Goal: Task Accomplishment & Management: Use online tool/utility

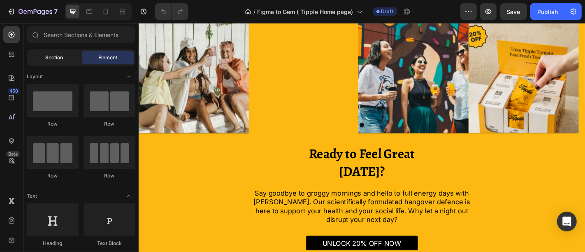
click at [61, 56] on span "Section" at bounding box center [55, 57] width 18 height 7
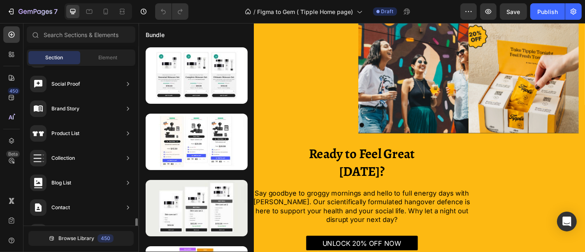
scroll to position [317, 0]
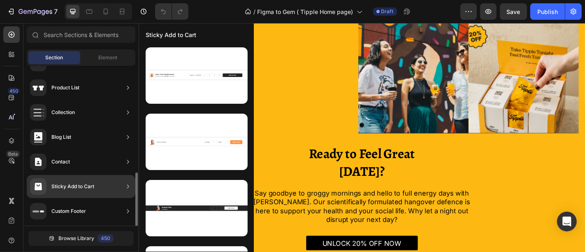
click at [125, 186] on icon at bounding box center [128, 186] width 8 height 8
click at [123, 188] on div "Sticky Add to Cart" at bounding box center [81, 186] width 109 height 23
click at [126, 186] on icon at bounding box center [128, 186] width 8 height 8
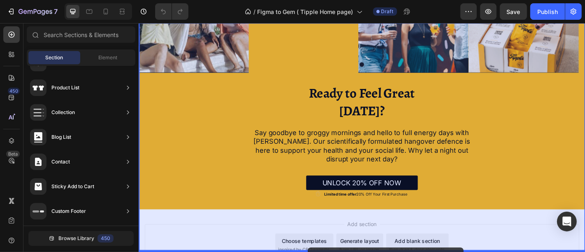
scroll to position [2177, 0]
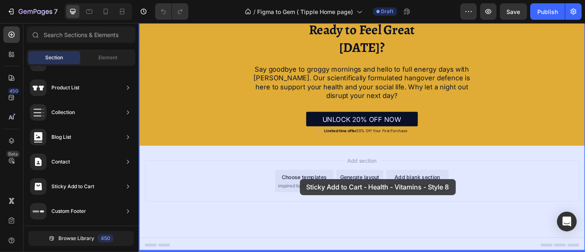
drag, startPoint x: 330, startPoint y: 99, endPoint x: 316, endPoint y: 195, distance: 97.2
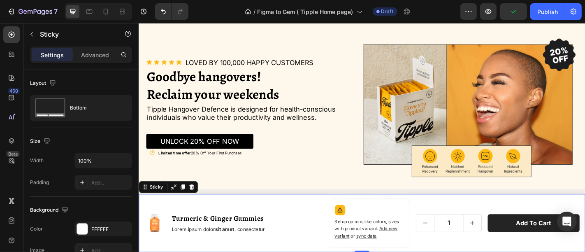
scroll to position [91, 0]
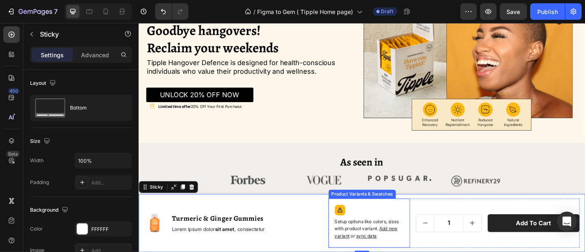
click at [376, 251] on p "Setup options like colors, sizes with product variant. Add new variant or sync …" at bounding box center [393, 251] width 77 height 24
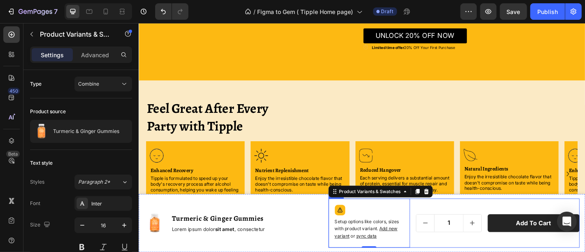
scroll to position [457, 0]
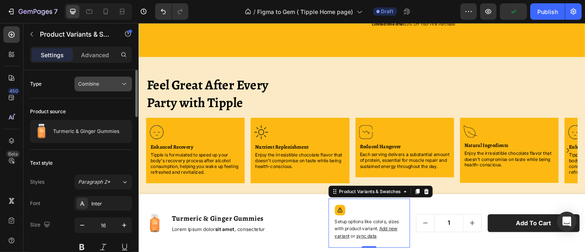
click at [113, 84] on div "Combine" at bounding box center [99, 83] width 42 height 7
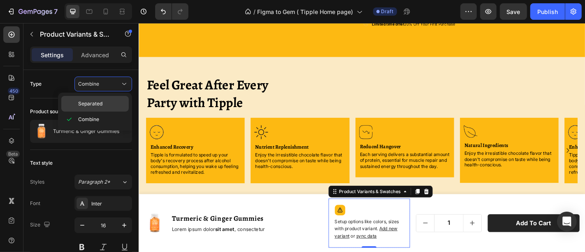
click at [110, 99] on div "Separated" at bounding box center [94, 104] width 67 height 16
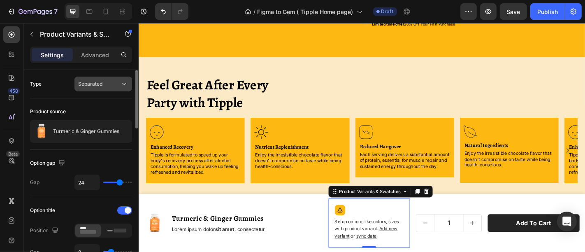
click at [116, 84] on div "Separated" at bounding box center [99, 83] width 42 height 7
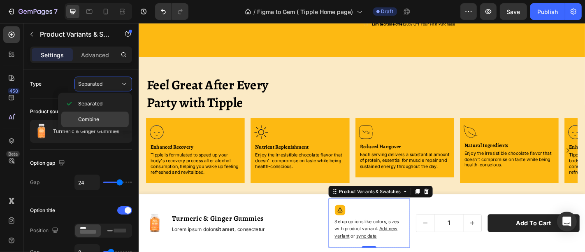
click at [106, 113] on div "Combine" at bounding box center [94, 119] width 67 height 16
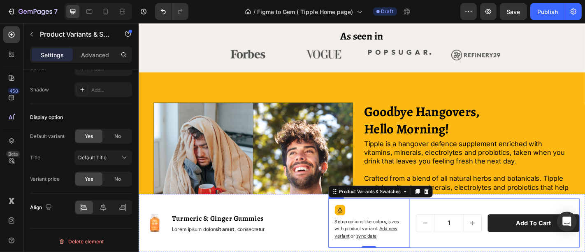
scroll to position [0, 0]
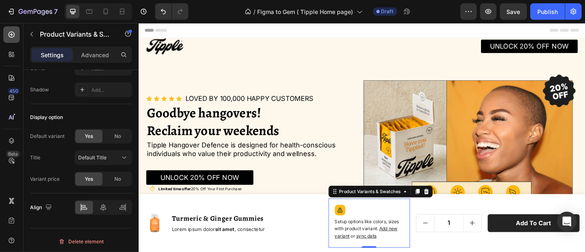
click at [11, 33] on icon at bounding box center [11, 34] width 3 height 3
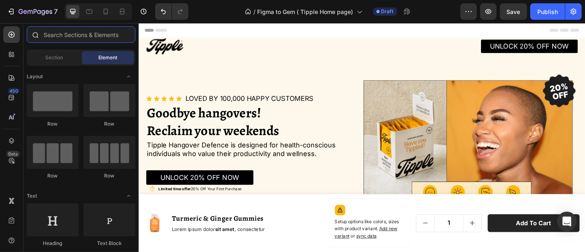
click at [89, 37] on input "text" at bounding box center [81, 34] width 109 height 16
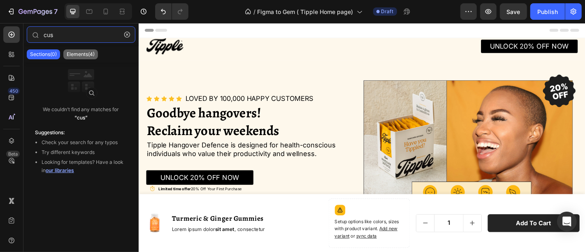
type input "cus"
click at [85, 52] on p "Elements(4)" at bounding box center [81, 54] width 28 height 7
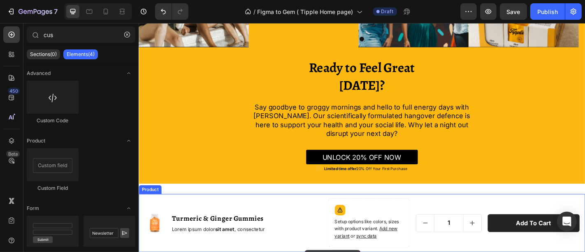
scroll to position [2177, 0]
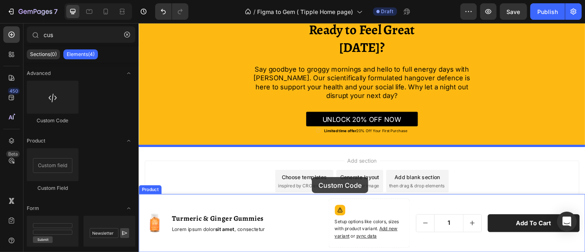
drag, startPoint x: 188, startPoint y: 122, endPoint x: 330, endPoint y: 193, distance: 158.8
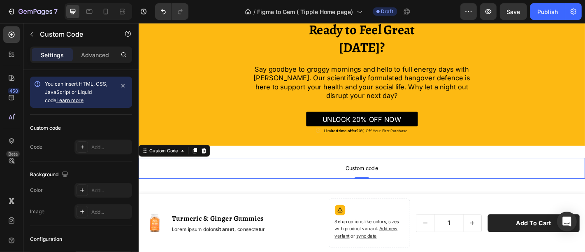
click at [334, 183] on span "Custom code" at bounding box center [385, 183] width 494 height 10
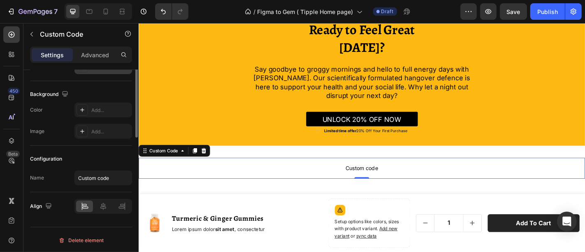
scroll to position [0, 0]
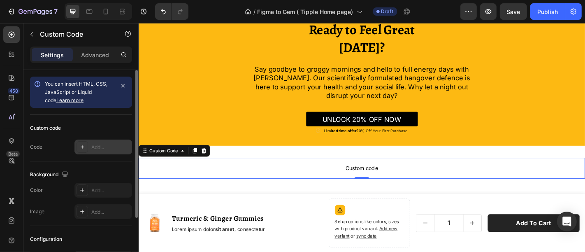
click at [83, 146] on icon at bounding box center [82, 147] width 7 height 7
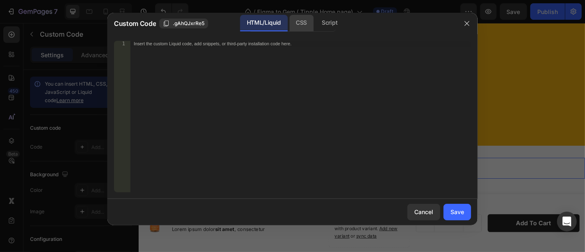
click at [297, 23] on div "CSS" at bounding box center [301, 23] width 24 height 16
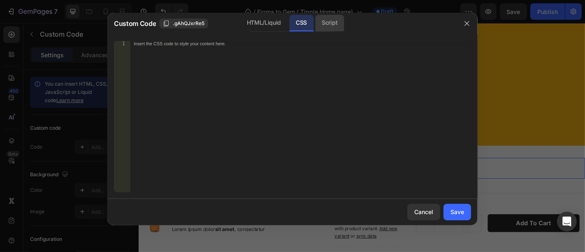
click at [332, 23] on div "Script" at bounding box center [329, 23] width 29 height 16
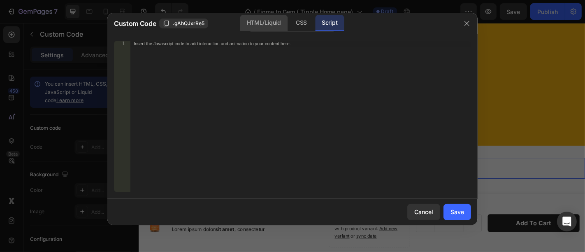
click at [278, 22] on div "HTML/Liquid" at bounding box center [263, 23] width 47 height 16
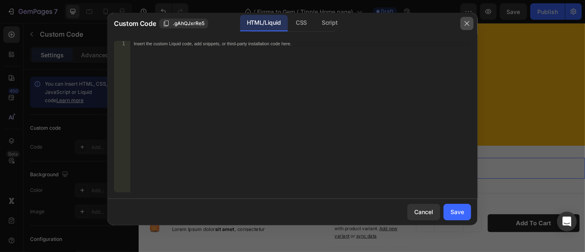
click at [467, 24] on icon "button" at bounding box center [467, 23] width 7 height 7
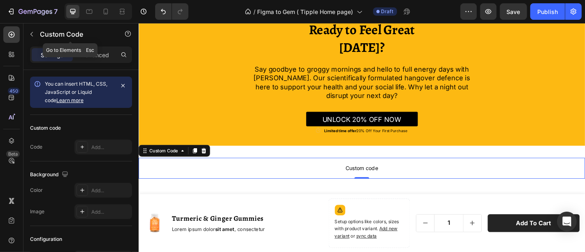
click at [32, 30] on button "button" at bounding box center [31, 34] width 13 height 13
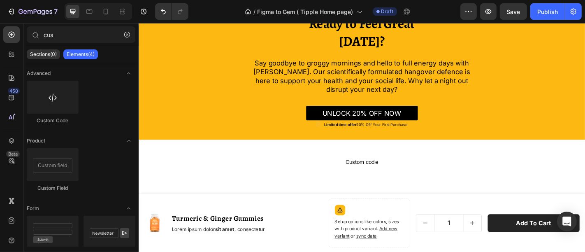
scroll to position [2227, 0]
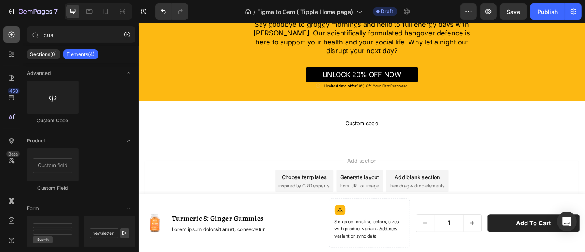
click at [14, 37] on icon at bounding box center [11, 34] width 8 height 8
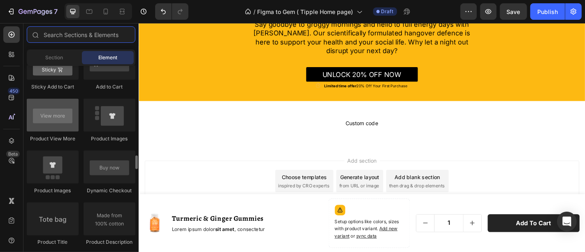
scroll to position [1142, 0]
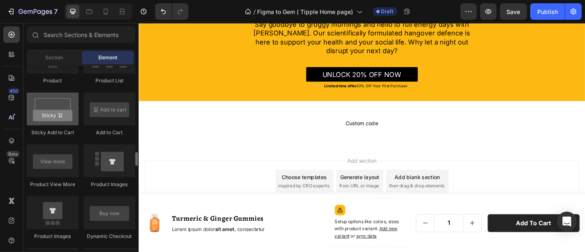
click at [55, 111] on div at bounding box center [53, 109] width 52 height 33
click at [56, 109] on div at bounding box center [53, 109] width 52 height 33
click at [56, 108] on div at bounding box center [53, 109] width 52 height 33
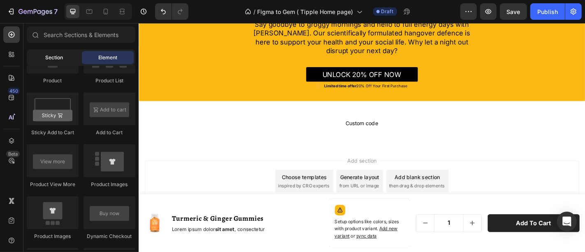
click at [59, 57] on span "Section" at bounding box center [55, 57] width 18 height 7
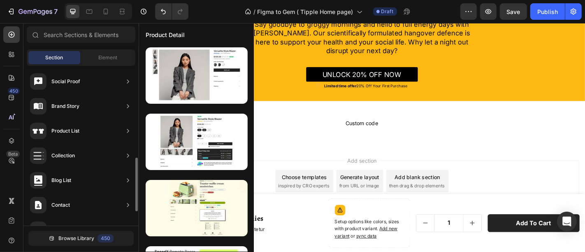
scroll to position [317, 0]
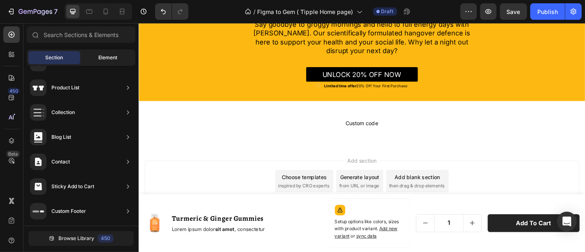
click at [108, 58] on span "Element" at bounding box center [107, 57] width 19 height 7
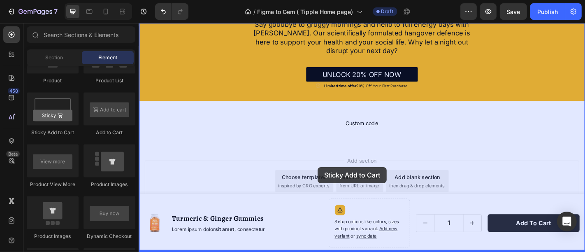
drag, startPoint x: 194, startPoint y: 136, endPoint x: 336, endPoint y: 182, distance: 149.2
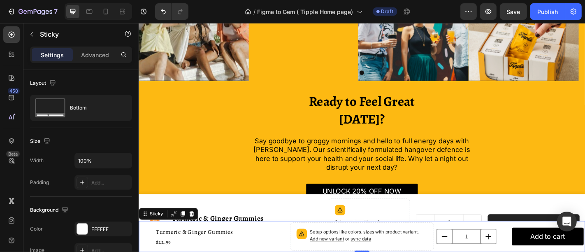
scroll to position [2227, 0]
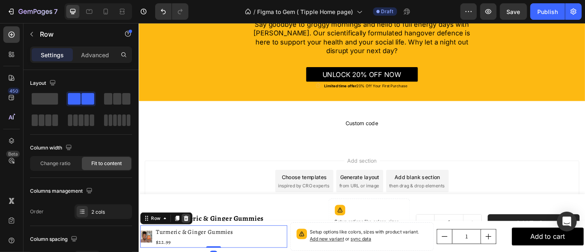
click at [190, 239] on icon at bounding box center [190, 239] width 5 height 6
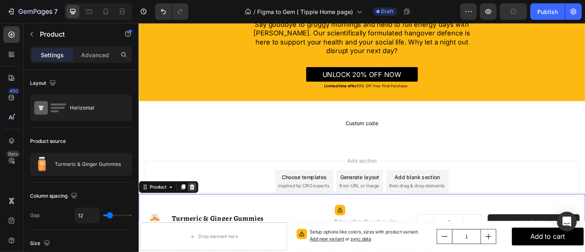
click at [197, 203] on icon at bounding box center [197, 204] width 5 height 6
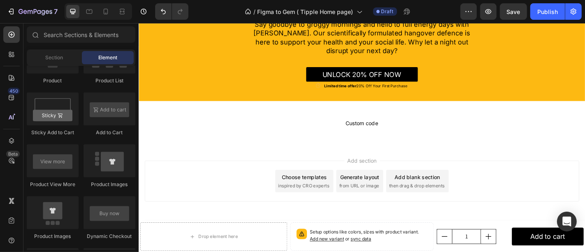
drag, startPoint x: 705, startPoint y: 241, endPoint x: 611, endPoint y: 190, distance: 107.5
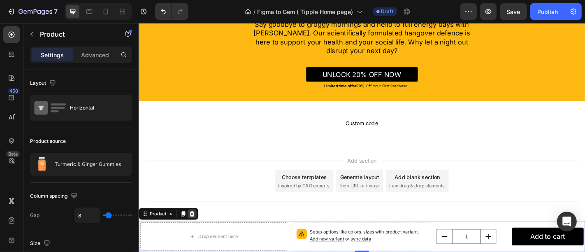
click at [195, 233] on icon at bounding box center [197, 234] width 5 height 6
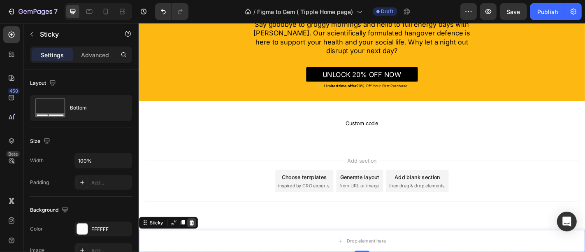
click at [197, 241] on icon at bounding box center [196, 244] width 5 height 6
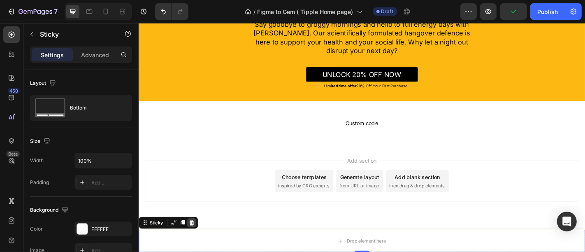
click at [195, 244] on icon at bounding box center [196, 243] width 7 height 7
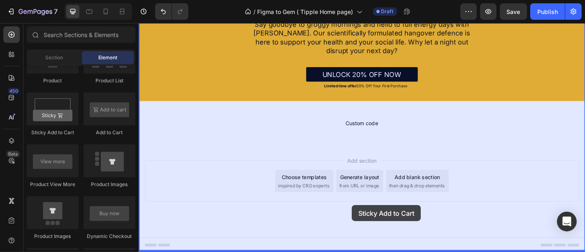
drag, startPoint x: 190, startPoint y: 131, endPoint x: 374, endPoint y: 224, distance: 205.9
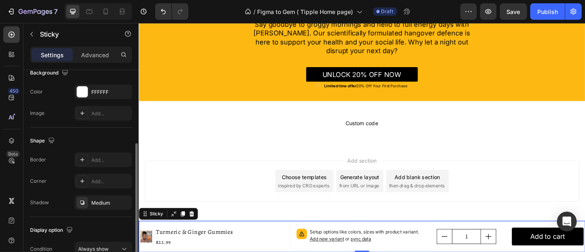
scroll to position [180, 0]
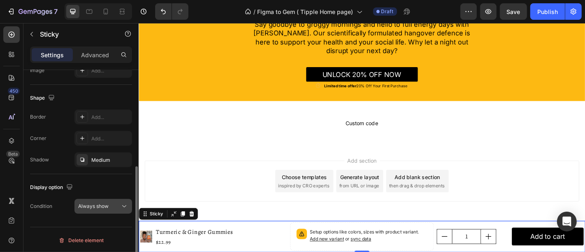
click at [111, 204] on div "Always show" at bounding box center [99, 205] width 42 height 7
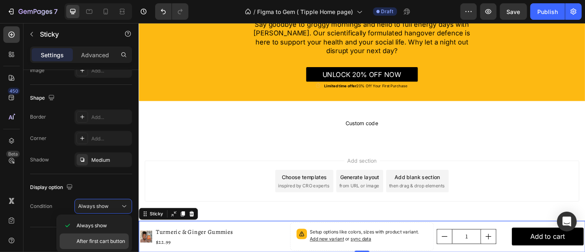
click at [114, 241] on span "After first cart button" at bounding box center [101, 240] width 49 height 7
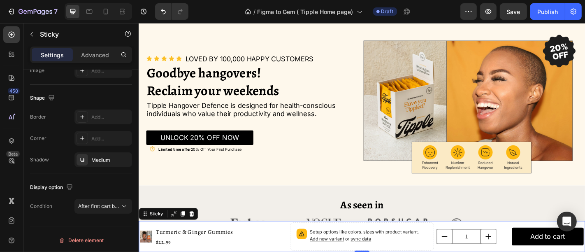
scroll to position [0, 0]
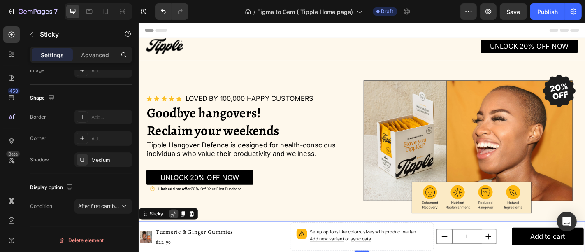
click at [177, 233] on icon at bounding box center [177, 234] width 6 height 6
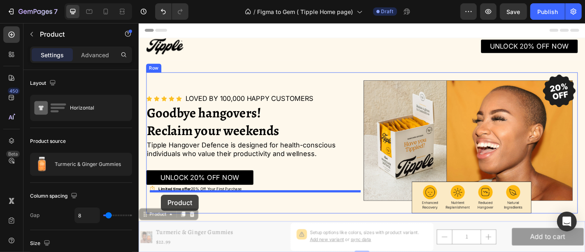
drag, startPoint x: 147, startPoint y: 234, endPoint x: 163, endPoint y: 212, distance: 27.4
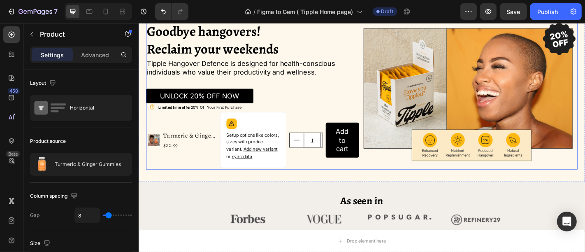
scroll to position [46, 0]
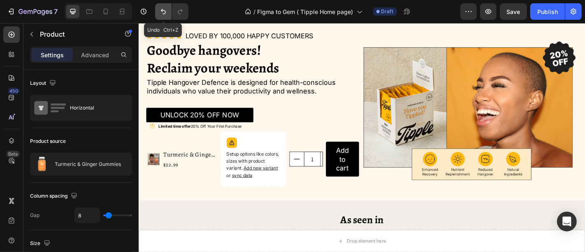
click at [162, 11] on icon "Undo/Redo" at bounding box center [163, 11] width 5 height 5
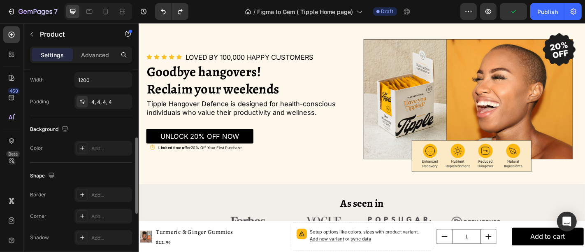
scroll to position [137, 0]
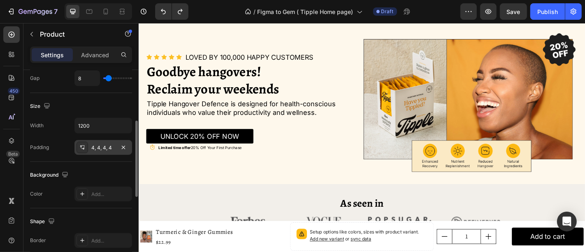
click at [81, 145] on icon at bounding box center [82, 147] width 7 height 7
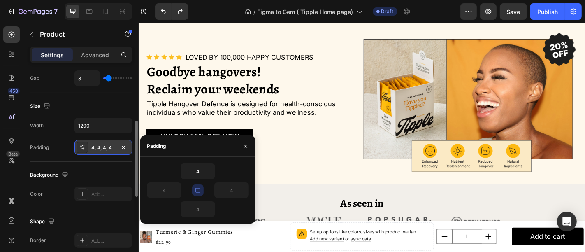
click at [81, 145] on icon at bounding box center [82, 147] width 7 height 7
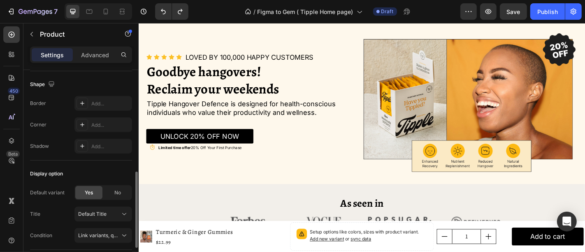
scroll to position [349, 0]
